Goal: Task Accomplishment & Management: Manage account settings

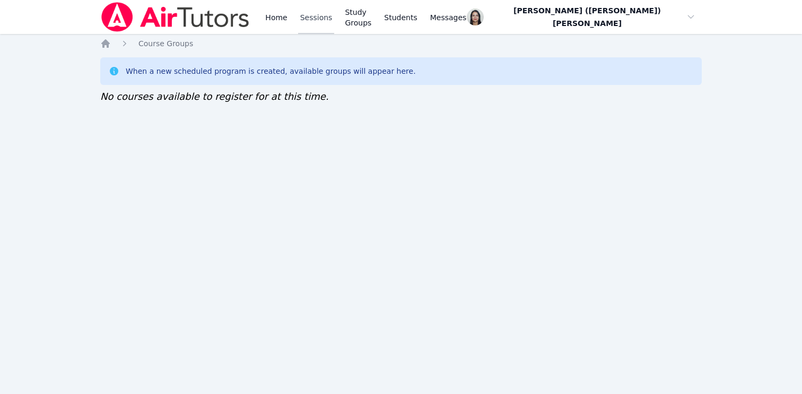
click at [326, 24] on link "Sessions" at bounding box center [316, 17] width 37 height 34
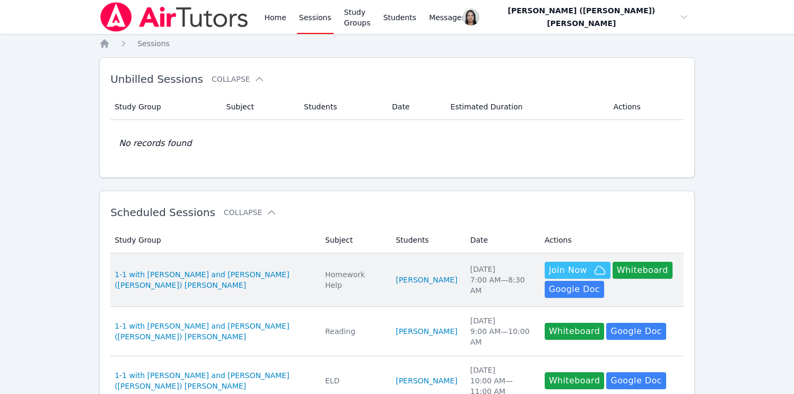
click at [393, 267] on td "Students [PERSON_NAME]" at bounding box center [426, 280] width 74 height 54
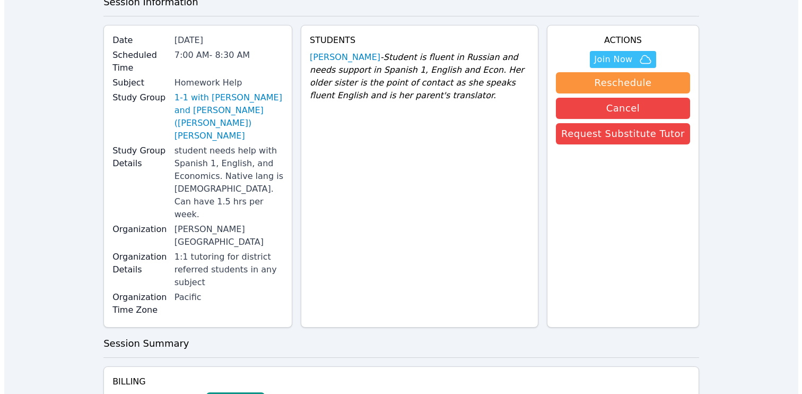
scroll to position [8, 0]
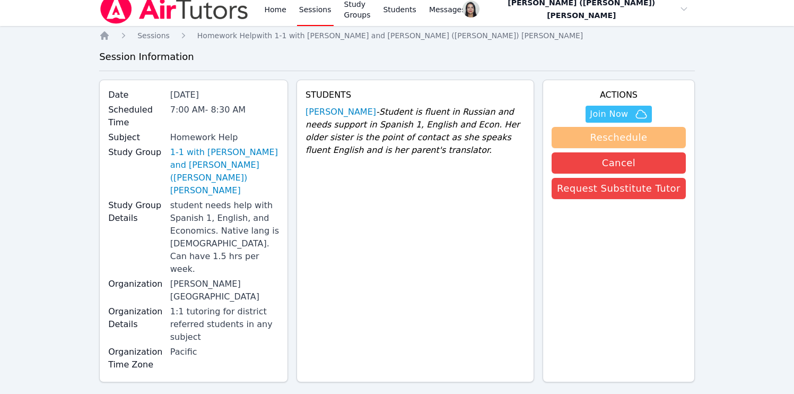
click at [653, 140] on button "Reschedule" at bounding box center [619, 137] width 134 height 21
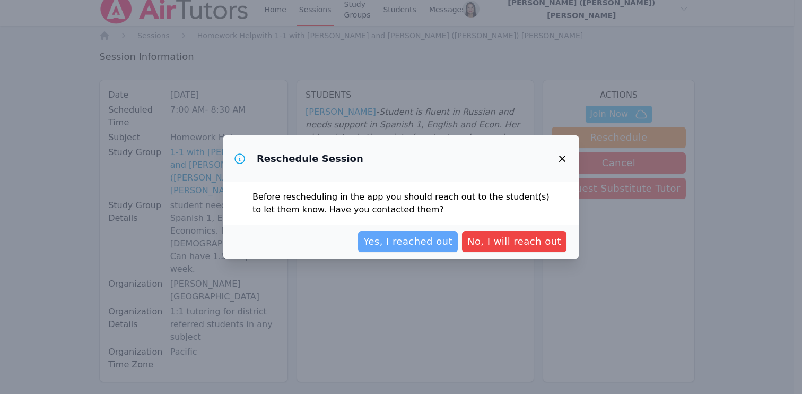
click at [415, 237] on span "Yes, I reached out" at bounding box center [407, 241] width 89 height 15
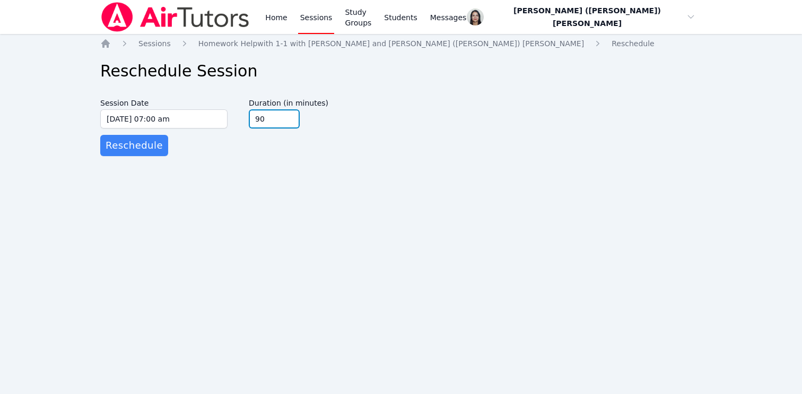
click at [268, 121] on input "90" at bounding box center [274, 118] width 51 height 19
click at [287, 124] on input "75" at bounding box center [274, 118] width 51 height 19
click at [287, 124] on input "60" at bounding box center [274, 118] width 51 height 19
type input "45"
click at [287, 124] on input "45" at bounding box center [274, 118] width 51 height 19
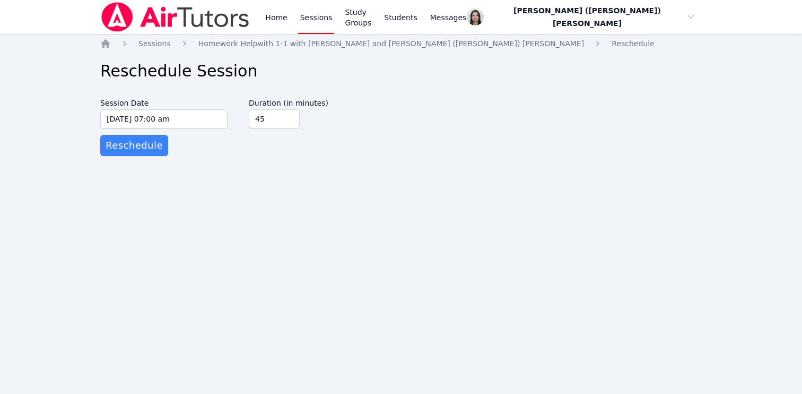
click at [265, 135] on form "Session Date [DATE] 07:00 am [DATE] 7:00 am Duration (in minutes) 45 Reschedule" at bounding box center [401, 124] width 602 height 63
click at [147, 152] on span "Reschedule" at bounding box center [134, 145] width 57 height 15
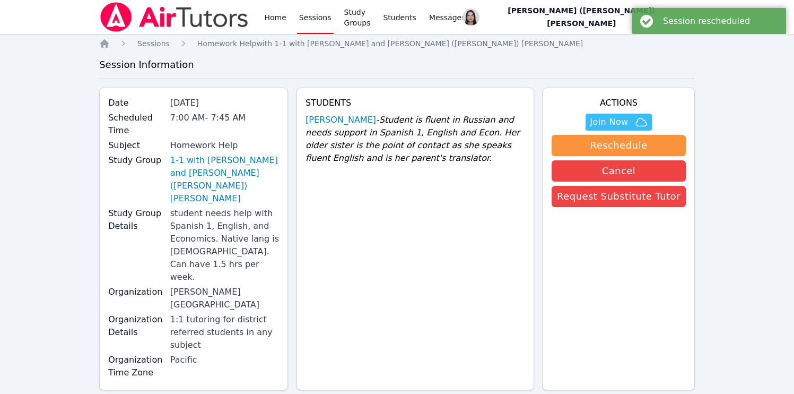
click at [300, 18] on link "Sessions" at bounding box center [315, 17] width 37 height 34
